Goal: Transaction & Acquisition: Subscribe to service/newsletter

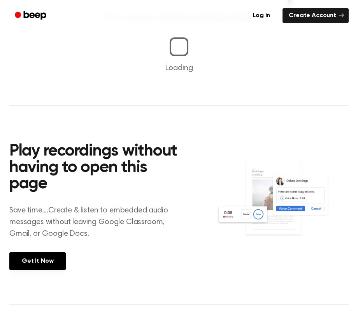
scroll to position [266, 0]
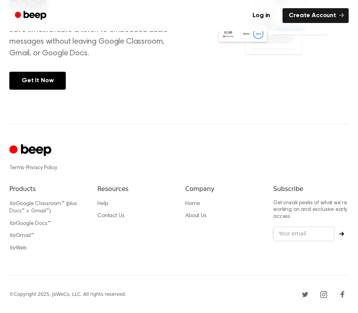
click at [23, 149] on icon "Cruip" at bounding box center [31, 150] width 44 height 15
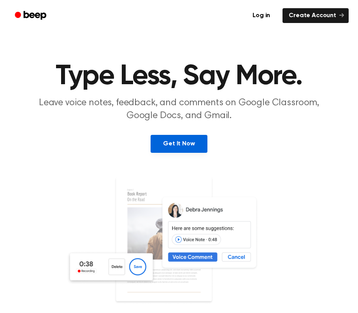
click at [193, 137] on link "Get It Now" at bounding box center [179, 144] width 56 height 18
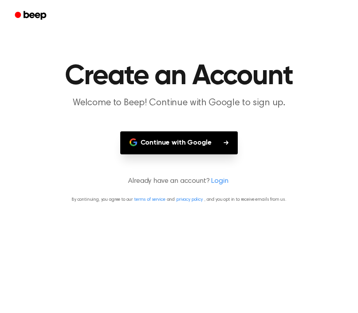
click at [193, 137] on button "Continue with Google" at bounding box center [179, 142] width 118 height 23
